Goal: Task Accomplishment & Management: Complete application form

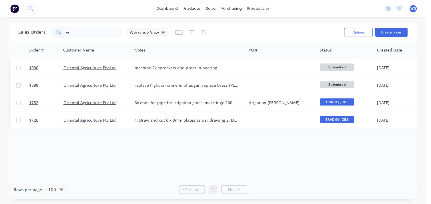
type input "o"
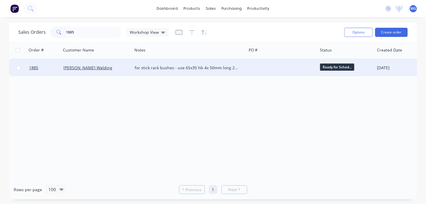
type input "1885"
click at [121, 65] on div "[PERSON_NAME] Welding" at bounding box center [94, 68] width 63 height 6
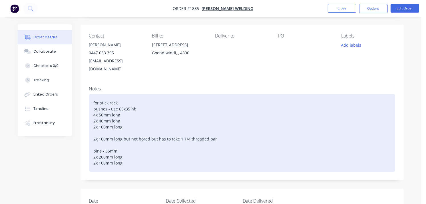
scroll to position [63, 0]
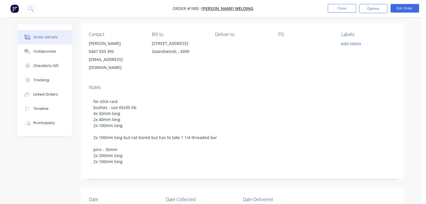
click at [11, 7] on img "button" at bounding box center [14, 8] width 9 height 9
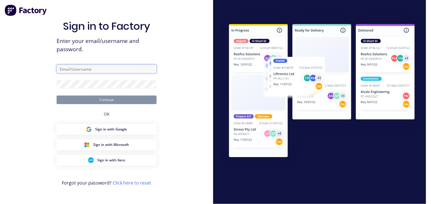
type input "[EMAIL_ADDRESS][DOMAIN_NAME]"
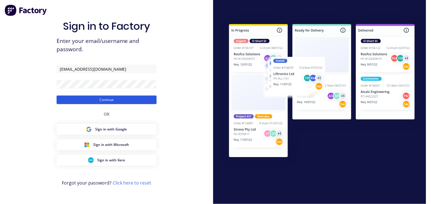
click at [129, 98] on button "Continue" at bounding box center [107, 99] width 100 height 9
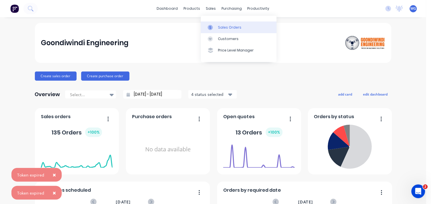
click at [223, 25] on div "Sales Orders" at bounding box center [229, 27] width 23 height 5
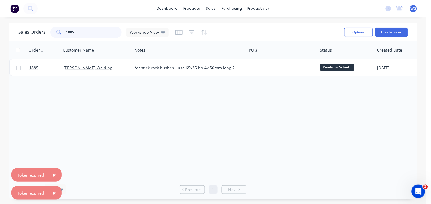
drag, startPoint x: 81, startPoint y: 30, endPoint x: 33, endPoint y: 33, distance: 48.1
click at [33, 33] on div "Sales Orders 1885 Workshop View" at bounding box center [93, 32] width 150 height 11
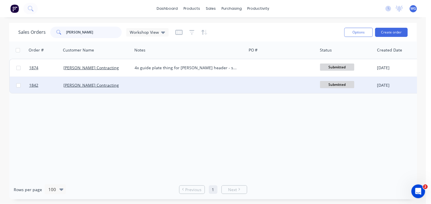
type input "[PERSON_NAME]"
click at [133, 82] on div at bounding box center [189, 85] width 114 height 17
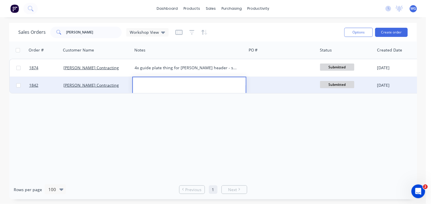
click at [110, 83] on div "[PERSON_NAME] Contracting" at bounding box center [94, 85] width 63 height 6
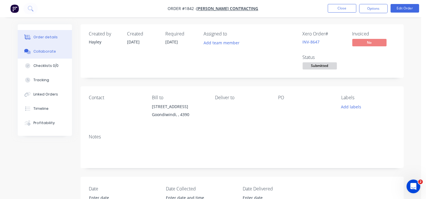
click at [36, 50] on div "Collaborate" at bounding box center [44, 51] width 23 height 5
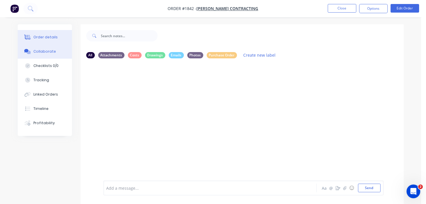
click at [41, 37] on div "Order details" at bounding box center [45, 37] width 24 height 5
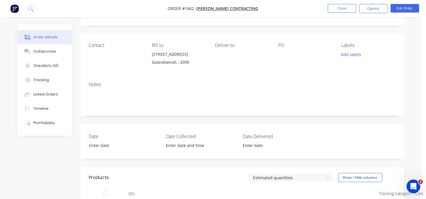
scroll to position [52, 0]
click at [15, 7] on img "button" at bounding box center [14, 8] width 9 height 9
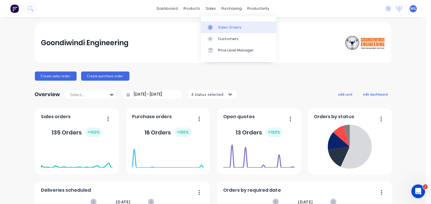
drag, startPoint x: 209, startPoint y: 10, endPoint x: 221, endPoint y: 29, distance: 23.1
click at [221, 29] on div "Sales Orders" at bounding box center [229, 27] width 23 height 5
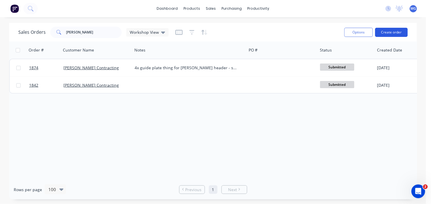
click at [396, 30] on button "Create order" at bounding box center [391, 32] width 33 height 9
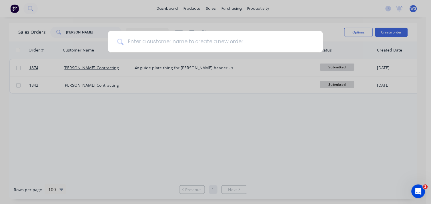
type input "b"
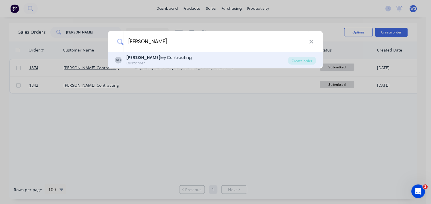
type input "[PERSON_NAME]"
click at [170, 55] on div "SC [PERSON_NAME] [PERSON_NAME] Contracting Customer" at bounding box center [201, 60] width 173 height 11
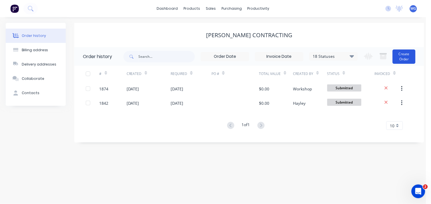
click at [404, 50] on button "Create Order" at bounding box center [404, 56] width 23 height 14
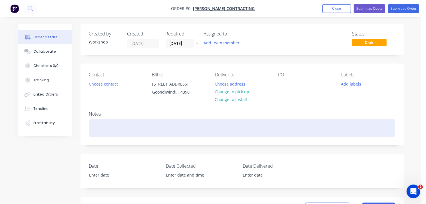
click at [103, 137] on div at bounding box center [242, 127] width 306 height 17
click at [92, 132] on div "bore, sleeve and rekey" at bounding box center [242, 127] width 306 height 17
click at [149, 133] on div "2x bore, sleeve and rekey" at bounding box center [242, 127] width 306 height 17
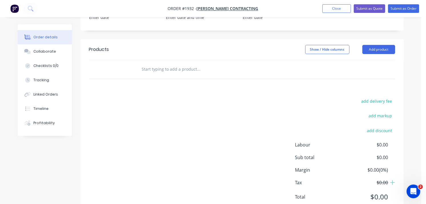
scroll to position [185, 0]
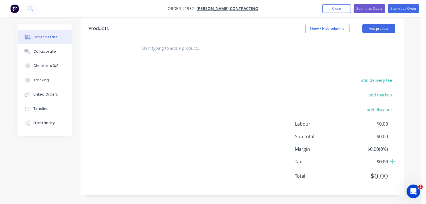
click at [159, 48] on input "text" at bounding box center [199, 48] width 114 height 11
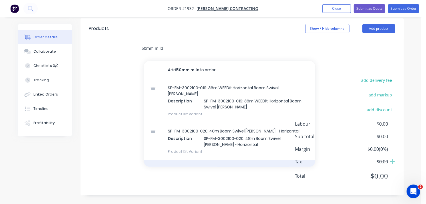
type input "50mm mild"
click at [178, 161] on div "Bright Mild Steel Product" at bounding box center [229, 172] width 171 height 24
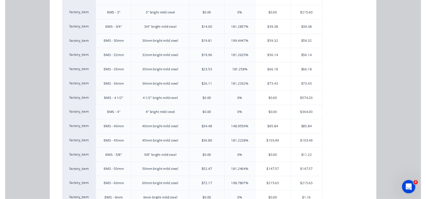
scroll to position [381, 0]
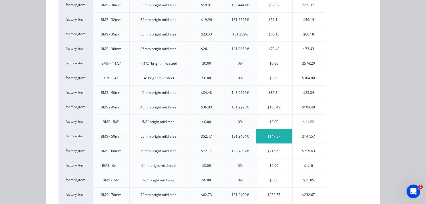
click at [275, 139] on div "$147.57" at bounding box center [274, 136] width 36 height 14
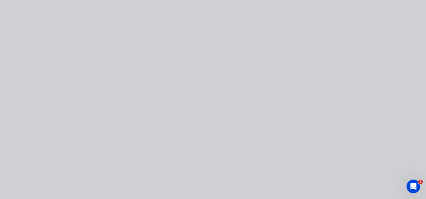
scroll to position [0, 0]
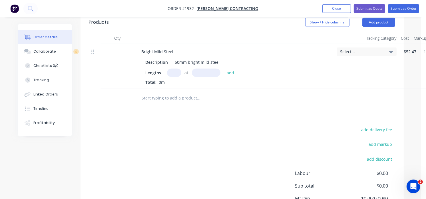
click at [175, 77] on input "text" at bounding box center [174, 73] width 14 height 8
type input "2"
click at [195, 77] on input "text" at bounding box center [206, 73] width 29 height 8
type input "48mm"
click at [227, 76] on button "add" at bounding box center [230, 73] width 13 height 8
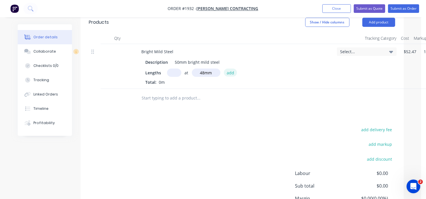
type input "$14.17"
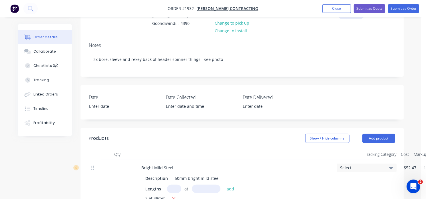
scroll to position [58, 0]
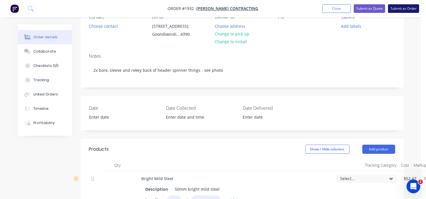
click at [401, 9] on button "Submit as Order" at bounding box center [403, 8] width 31 height 9
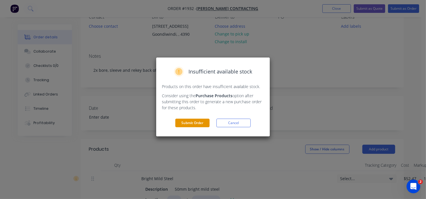
click at [189, 126] on button "Submit Order" at bounding box center [192, 123] width 34 height 9
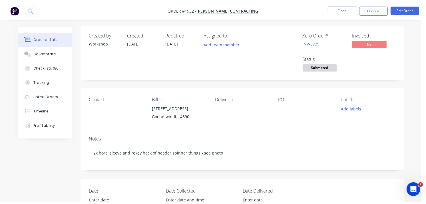
scroll to position [0, 0]
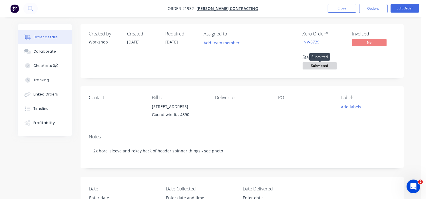
click at [324, 65] on span "Submitted" at bounding box center [320, 65] width 34 height 7
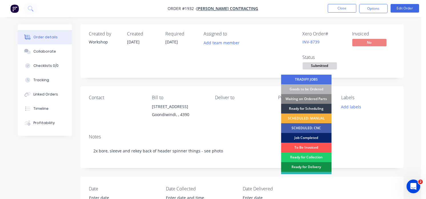
click at [302, 137] on div "Job Completed" at bounding box center [306, 138] width 51 height 10
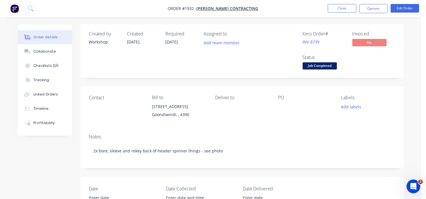
click at [13, 9] on img "button" at bounding box center [14, 8] width 9 height 9
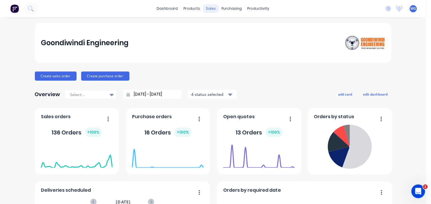
click at [207, 9] on div "sales" at bounding box center [211, 8] width 16 height 9
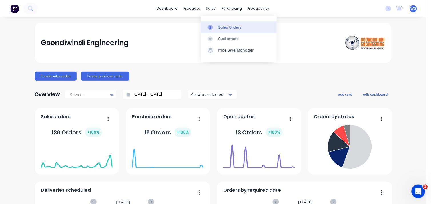
click at [215, 25] on div at bounding box center [212, 27] width 9 height 5
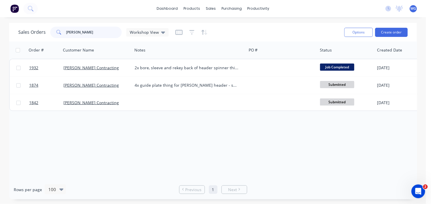
drag, startPoint x: 78, startPoint y: 31, endPoint x: 35, endPoint y: 35, distance: 43.7
click at [35, 35] on div "Sales Orders [PERSON_NAME] Workshop View" at bounding box center [93, 32] width 150 height 11
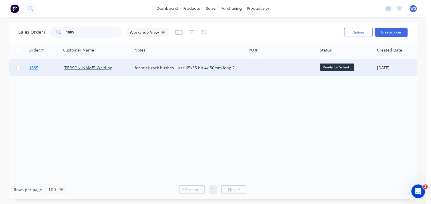
type input "1885"
click at [55, 66] on link "1885" at bounding box center [46, 67] width 34 height 17
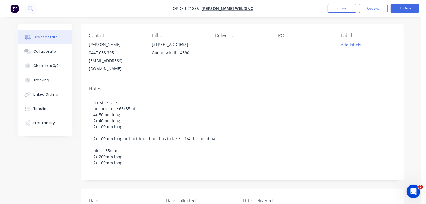
scroll to position [62, 0]
click at [19, 165] on div "Created by Workshop Created [DATE] Required [DATE] Assigned to Add team member …" at bounding box center [211, 143] width 386 height 362
click at [9, 7] on button "button" at bounding box center [15, 8] width 12 height 9
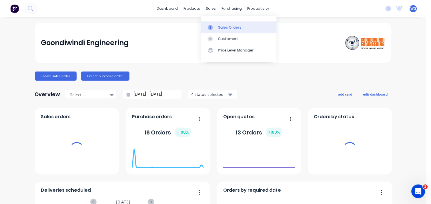
click at [223, 26] on div "Sales Orders" at bounding box center [229, 27] width 23 height 5
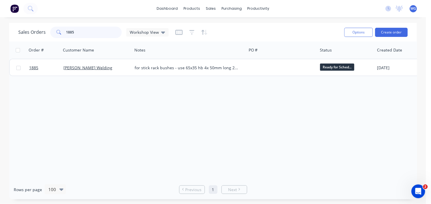
drag, startPoint x: 79, startPoint y: 31, endPoint x: 35, endPoint y: 33, distance: 44.4
click at [35, 33] on div "Sales Orders 1885 Workshop View" at bounding box center [93, 32] width 150 height 11
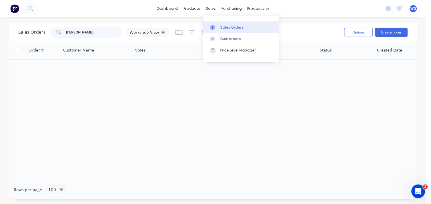
type input "[PERSON_NAME]"
click at [222, 25] on div "Sales Orders" at bounding box center [231, 27] width 23 height 5
drag, startPoint x: 96, startPoint y: 34, endPoint x: 48, endPoint y: 37, distance: 48.1
click at [48, 37] on div "Sales Orders [PERSON_NAME] Workshop View" at bounding box center [93, 32] width 150 height 11
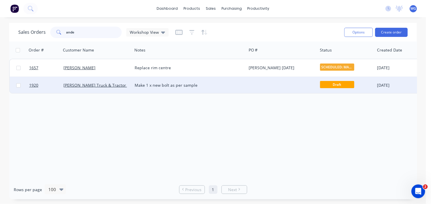
type input "ande"
click at [231, 85] on div "Make 1 x new bolt as per sample" at bounding box center [187, 85] width 104 height 6
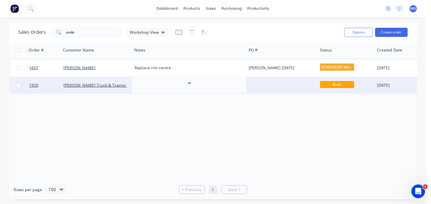
click at [250, 83] on div at bounding box center [281, 85] width 71 height 17
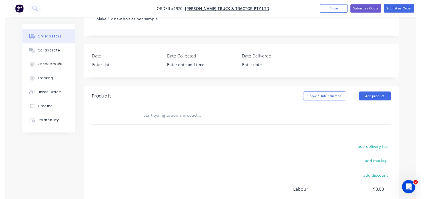
scroll to position [159, 0]
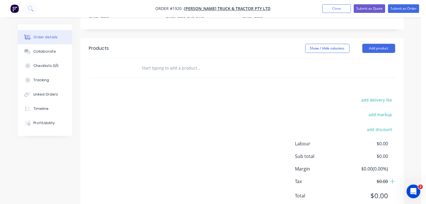
click at [153, 75] on div at bounding box center [238, 68] width 206 height 19
click at [153, 70] on input "text" at bounding box center [199, 67] width 114 height 11
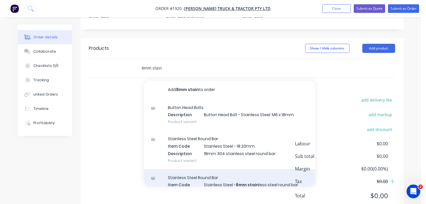
type input "8mm stain"
click at [244, 184] on div "Stainless Steel Round Bar Item Code Stainless Steel - 8mm stain less steel roun…" at bounding box center [229, 188] width 171 height 39
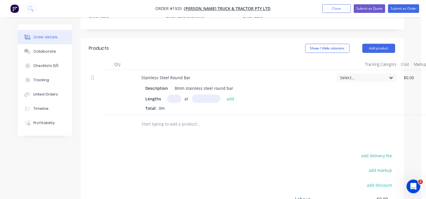
click at [165, 98] on div "Lengths at add" at bounding box center [235, 99] width 178 height 8
click at [171, 97] on input "text" at bounding box center [174, 99] width 14 height 8
type input "1"
click at [205, 97] on input "text" at bounding box center [206, 99] width 29 height 8
type input "100mm"
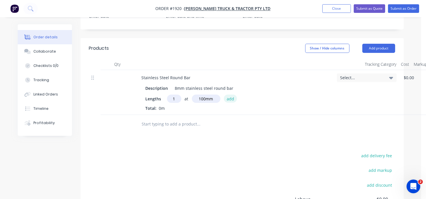
click at [232, 96] on button "add" at bounding box center [230, 99] width 13 height 8
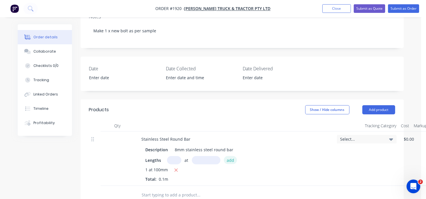
scroll to position [95, 0]
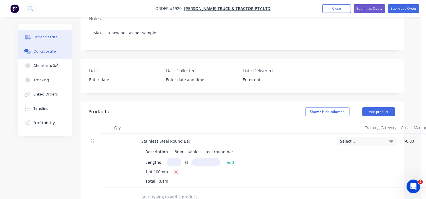
click at [49, 50] on div "Collaborate" at bounding box center [44, 51] width 23 height 5
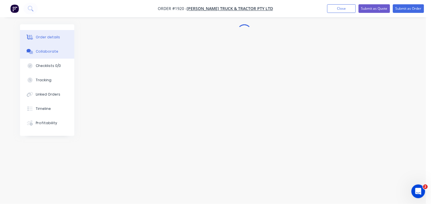
click at [50, 39] on div "Order details" at bounding box center [48, 37] width 24 height 5
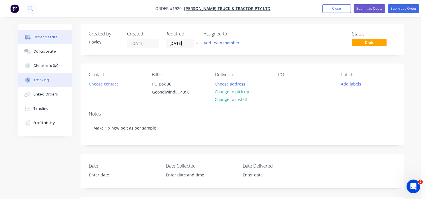
click at [39, 80] on div "Tracking" at bounding box center [41, 79] width 16 height 5
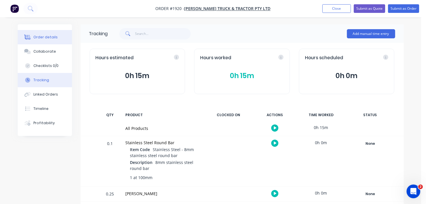
click at [32, 35] on button "Order details" at bounding box center [45, 37] width 54 height 14
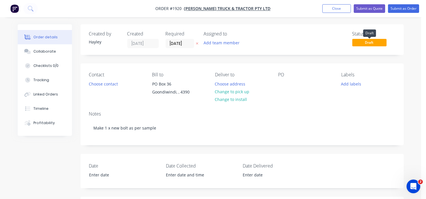
click at [363, 43] on span "Draft" at bounding box center [370, 42] width 34 height 7
click at [399, 6] on button "Submit as Order" at bounding box center [403, 8] width 31 height 9
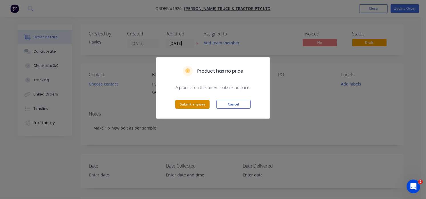
click at [199, 102] on button "Submit anyway" at bounding box center [192, 104] width 34 height 9
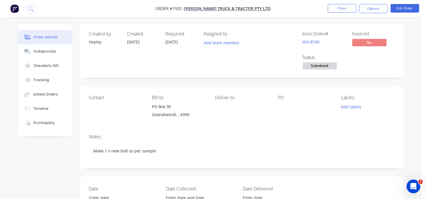
click at [328, 64] on span "Submitted" at bounding box center [320, 65] width 34 height 7
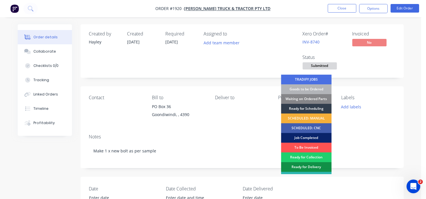
click at [304, 133] on div "Job Completed" at bounding box center [306, 138] width 51 height 10
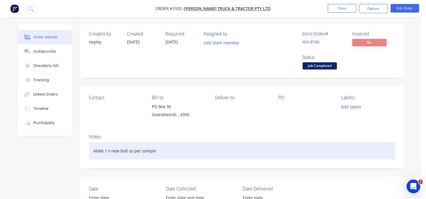
click at [158, 147] on div "Make 1 x new bolt as per sample" at bounding box center [242, 150] width 306 height 17
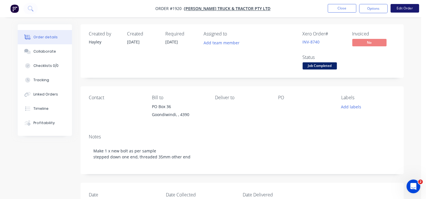
click at [411, 9] on button "Edit Order" at bounding box center [405, 8] width 29 height 9
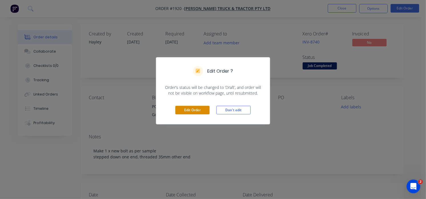
click at [192, 110] on button "Edit Order" at bounding box center [192, 110] width 34 height 9
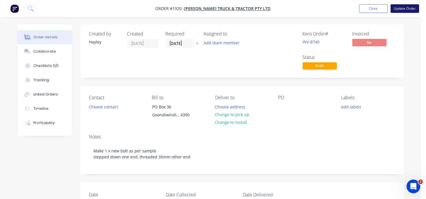
click at [407, 10] on button "Update Order" at bounding box center [405, 8] width 29 height 9
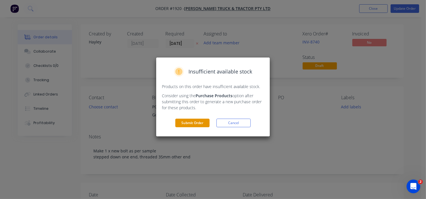
click at [195, 122] on button "Submit Order" at bounding box center [192, 123] width 34 height 9
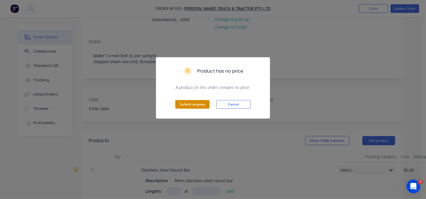
click at [195, 106] on button "Submit anyway" at bounding box center [192, 104] width 34 height 9
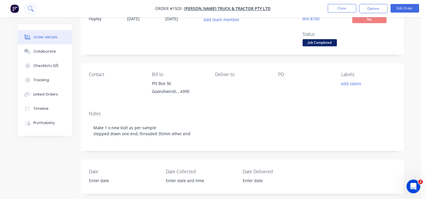
scroll to position [2, 0]
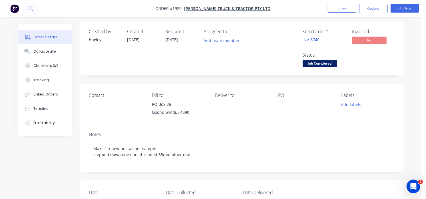
click at [13, 11] on img "button" at bounding box center [14, 8] width 9 height 9
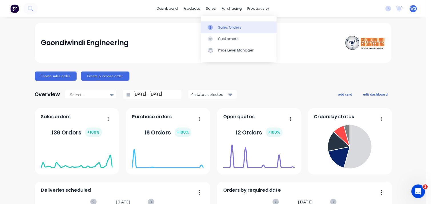
click at [215, 27] on div at bounding box center [212, 27] width 9 height 5
